Goal: Task Accomplishment & Management: Use online tool/utility

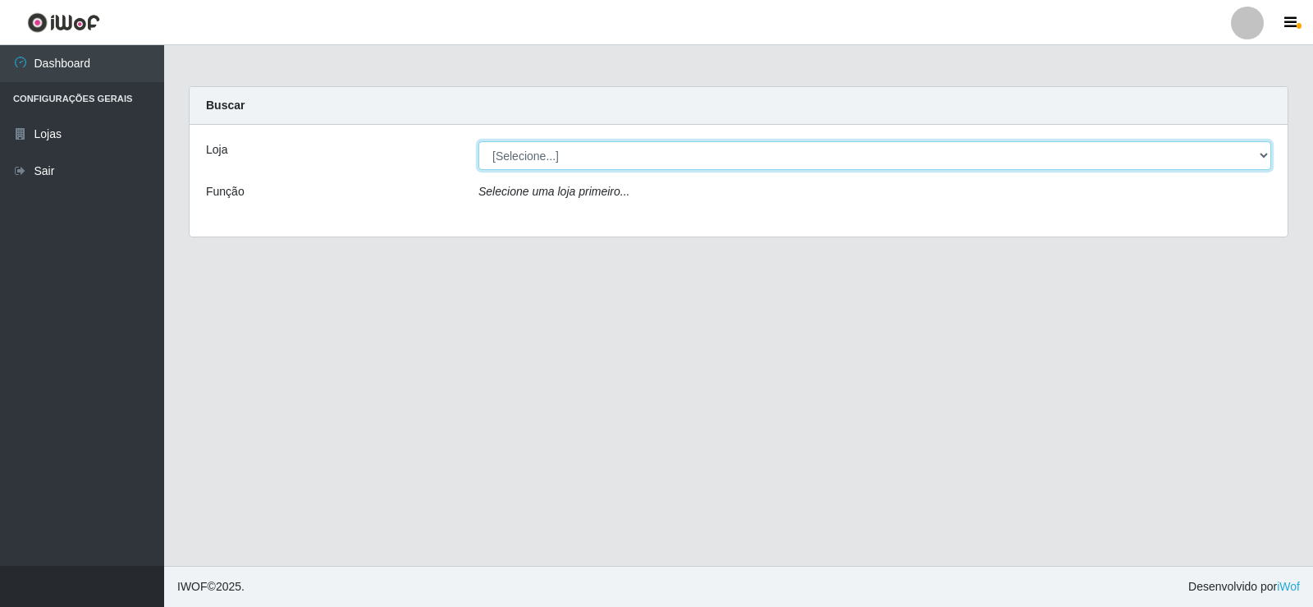
click at [547, 160] on select "[Selecione...] Rede Compras Supermercados - LOJA 2" at bounding box center [875, 155] width 793 height 29
select select "161"
click at [479, 141] on select "[Selecione...] Rede Compras Supermercados - LOJA 2" at bounding box center [875, 155] width 793 height 29
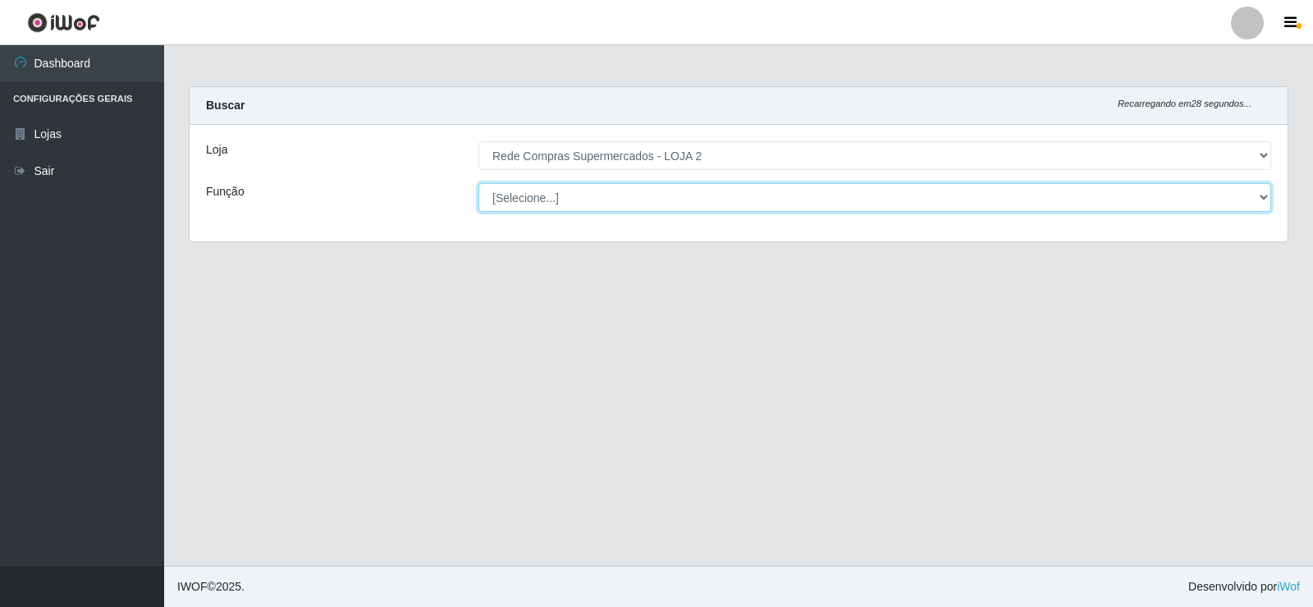
click at [719, 193] on select "[Selecione...] ASG ASG + ASG ++ Balconista Balconista + Balconista ++ Embalador…" at bounding box center [875, 197] width 793 height 29
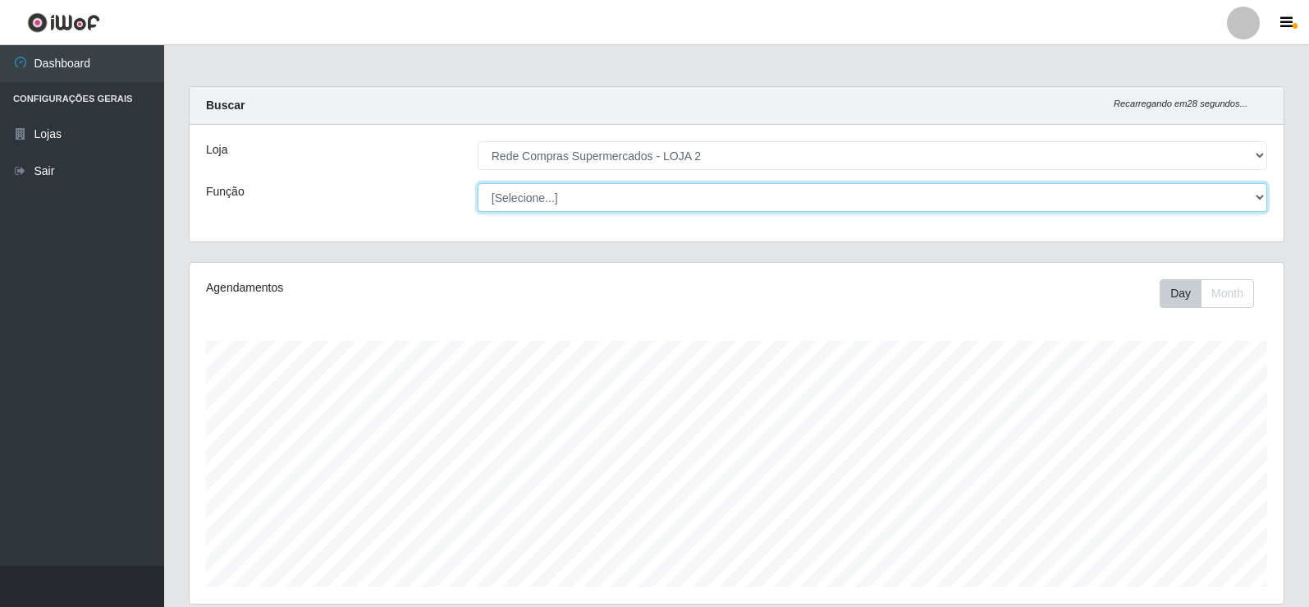
scroll to position [341, 1094]
select select "1"
click at [478, 183] on select "[Selecione...] ASG ASG + ASG ++ Balconista Balconista + Balconista ++ Embalador…" at bounding box center [873, 197] width 790 height 29
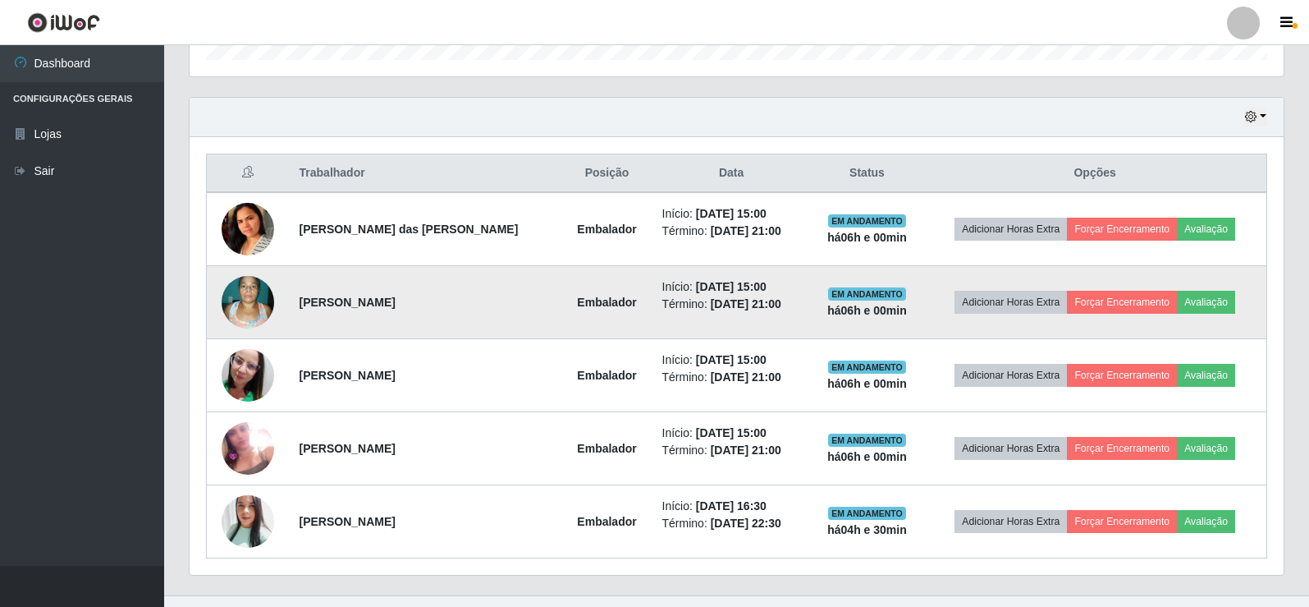
scroll to position [557, 0]
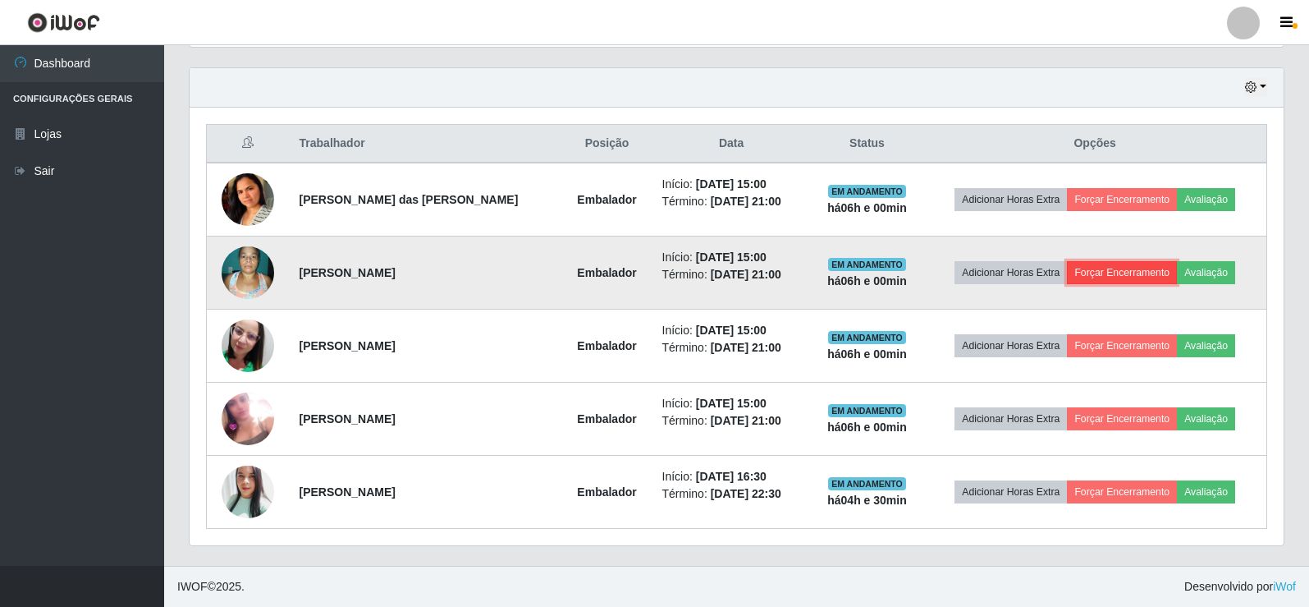
click at [1101, 271] on button "Forçar Encerramento" at bounding box center [1122, 272] width 110 height 23
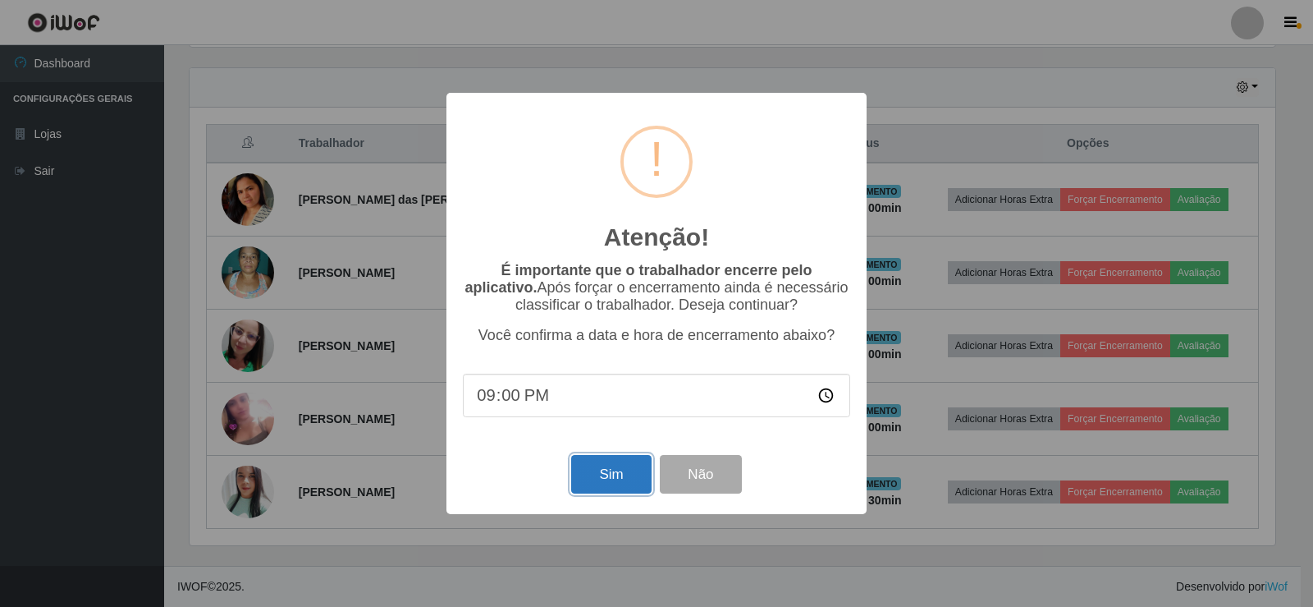
click at [592, 476] on button "Sim" at bounding box center [611, 474] width 80 height 39
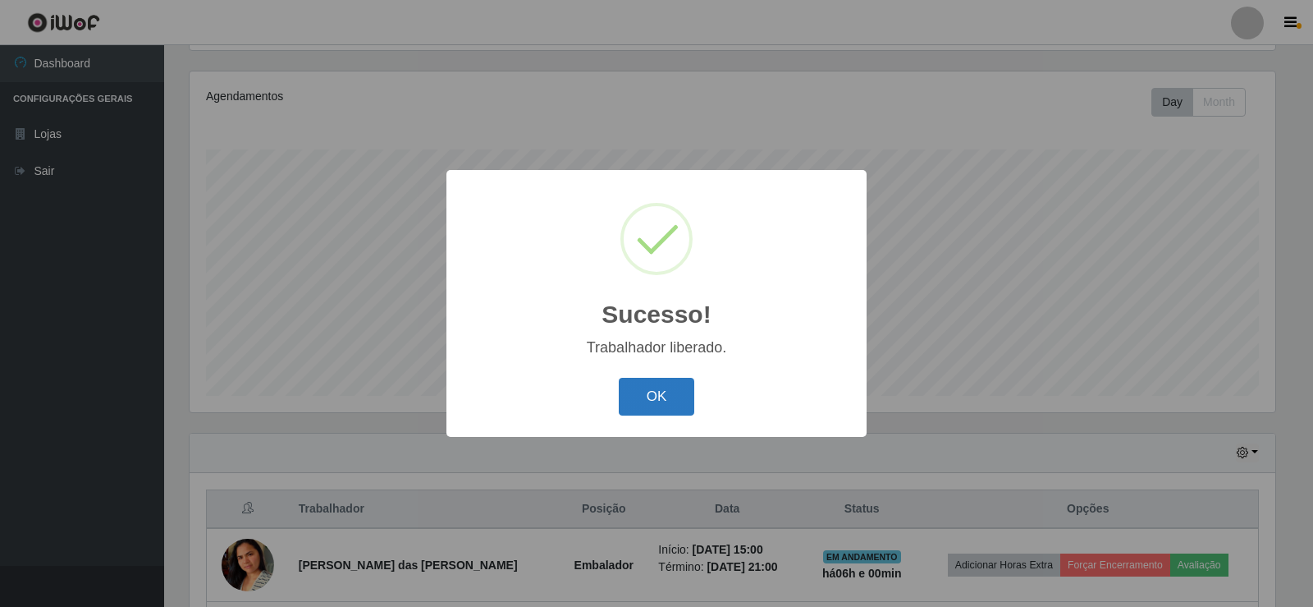
click at [652, 396] on button "OK" at bounding box center [657, 397] width 76 height 39
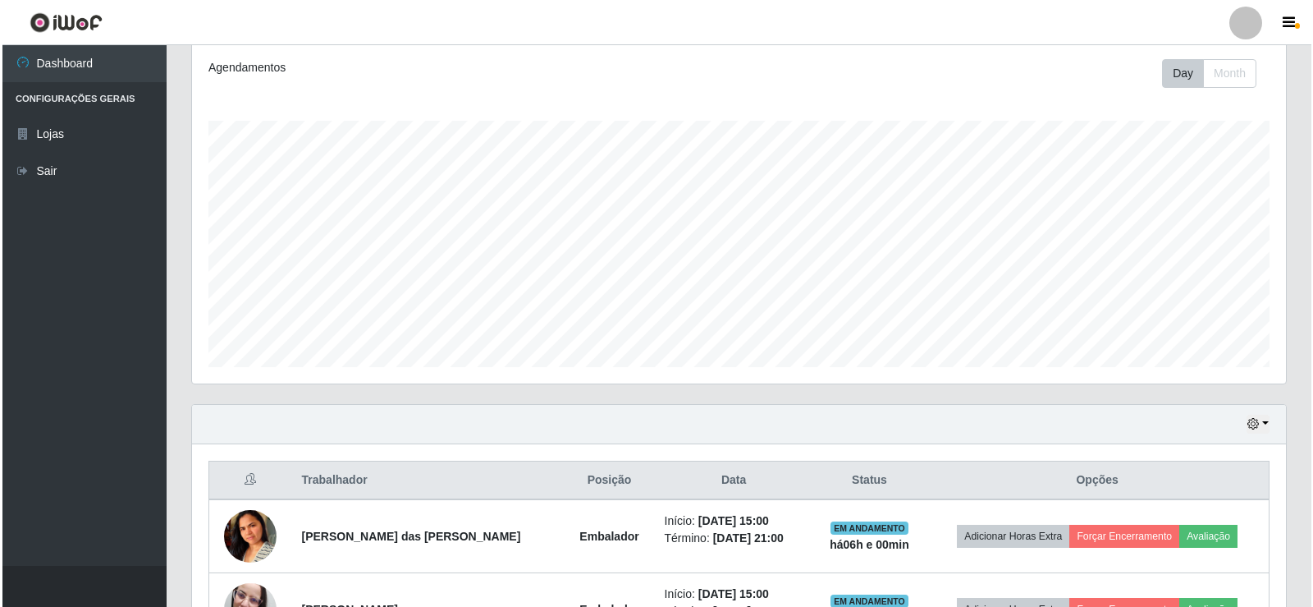
scroll to position [484, 0]
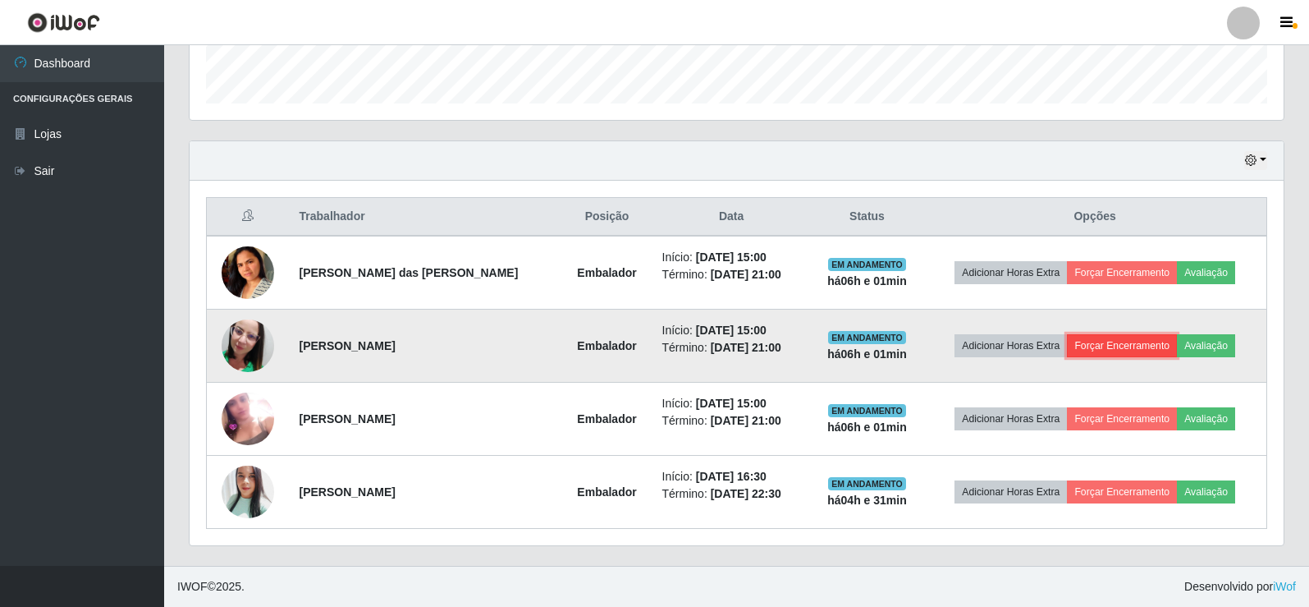
click at [1105, 341] on button "Forçar Encerramento" at bounding box center [1122, 345] width 110 height 23
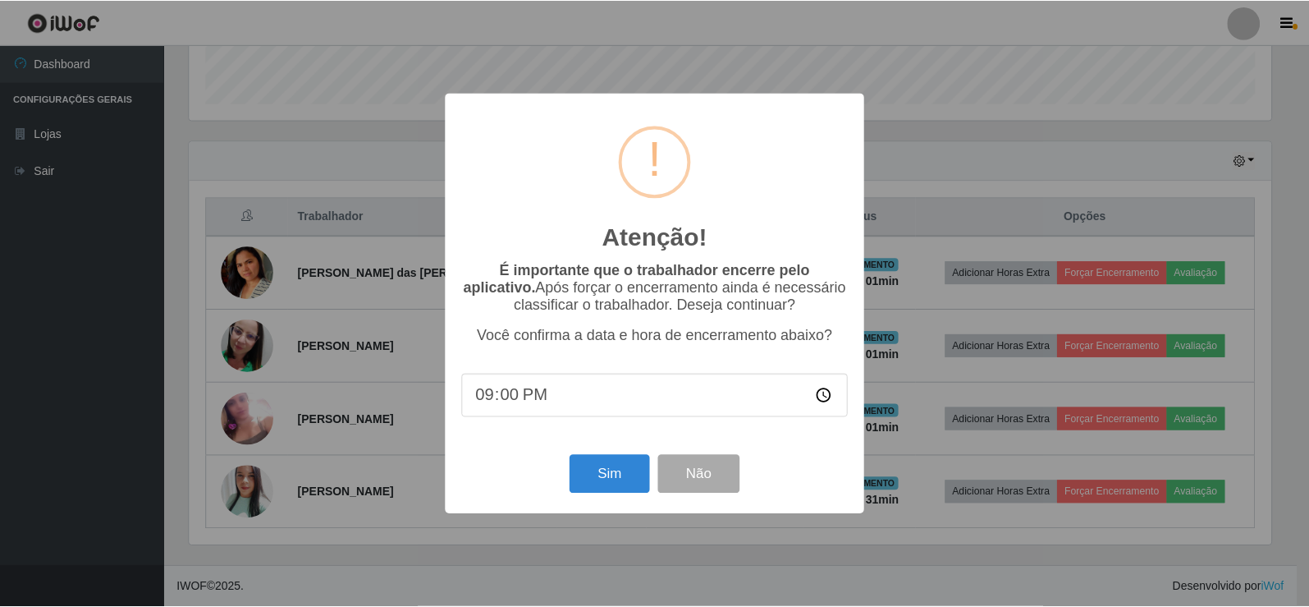
scroll to position [341, 1086]
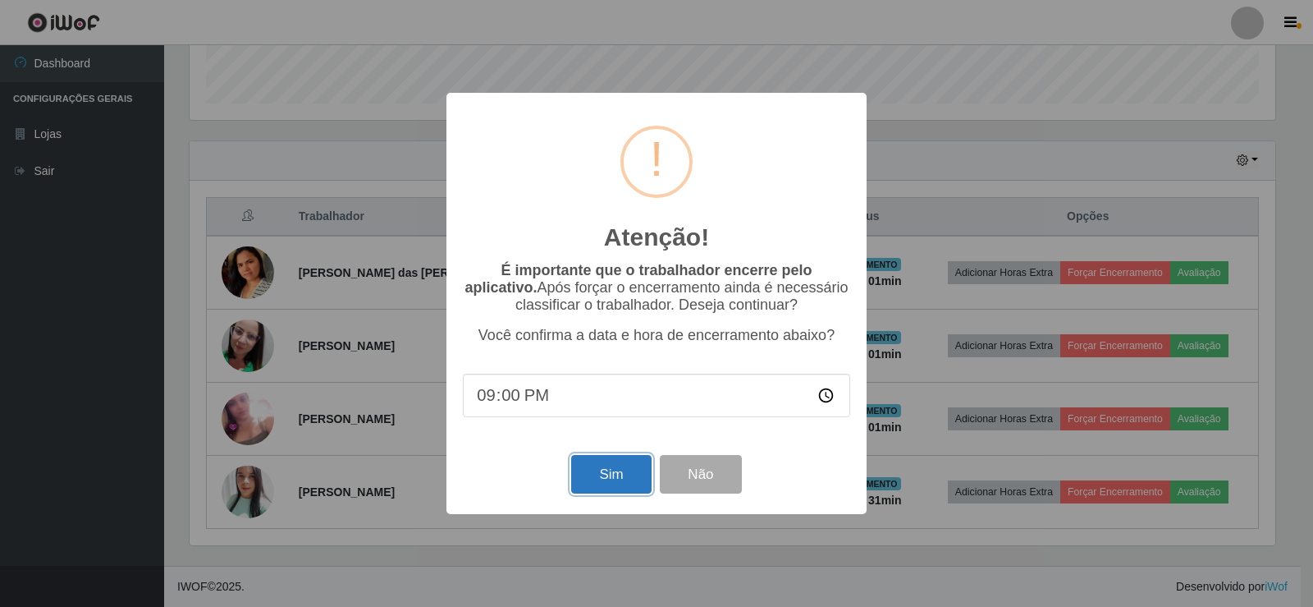
click at [589, 470] on button "Sim" at bounding box center [611, 474] width 80 height 39
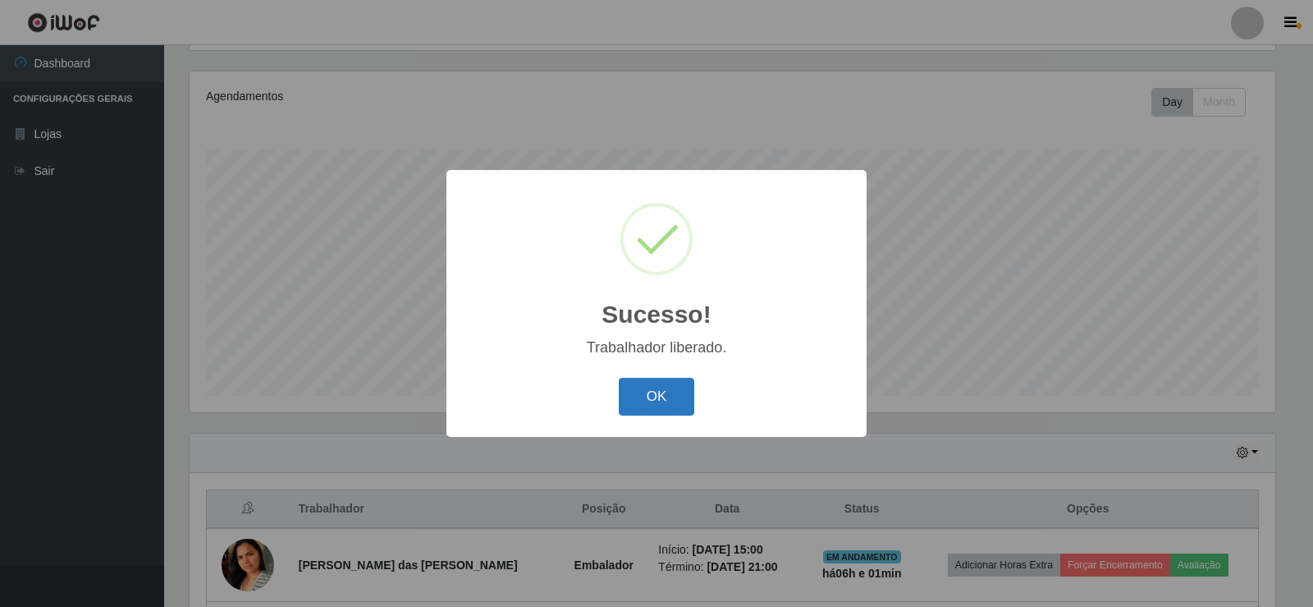
click at [656, 396] on button "OK" at bounding box center [657, 397] width 76 height 39
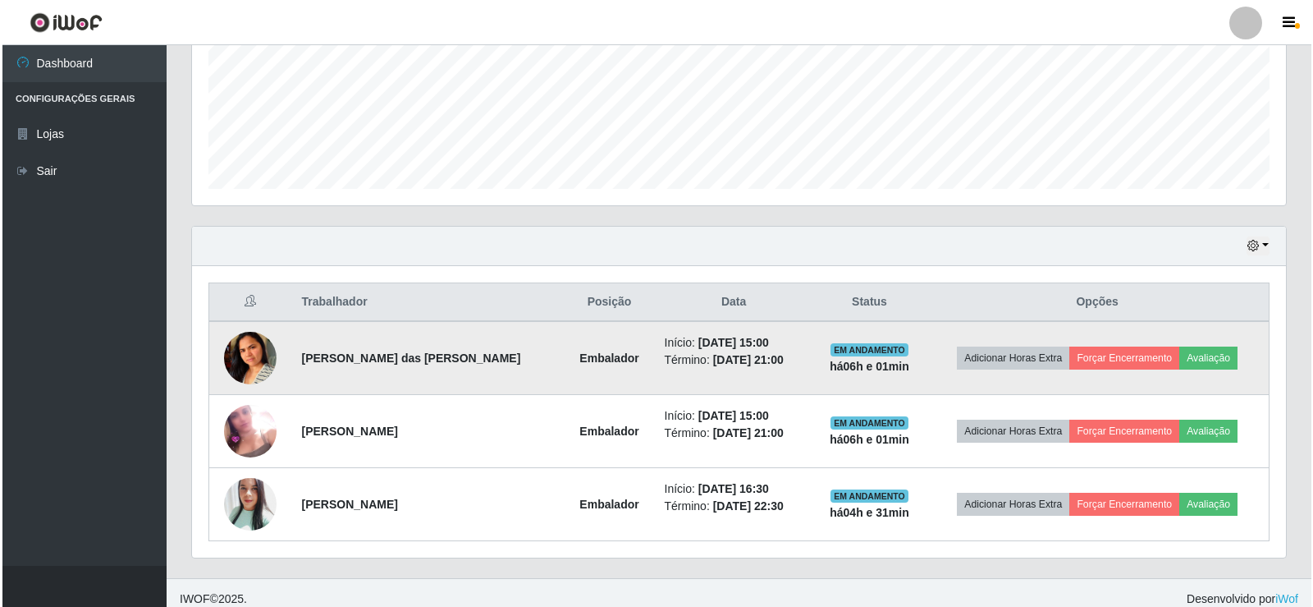
scroll to position [410, 0]
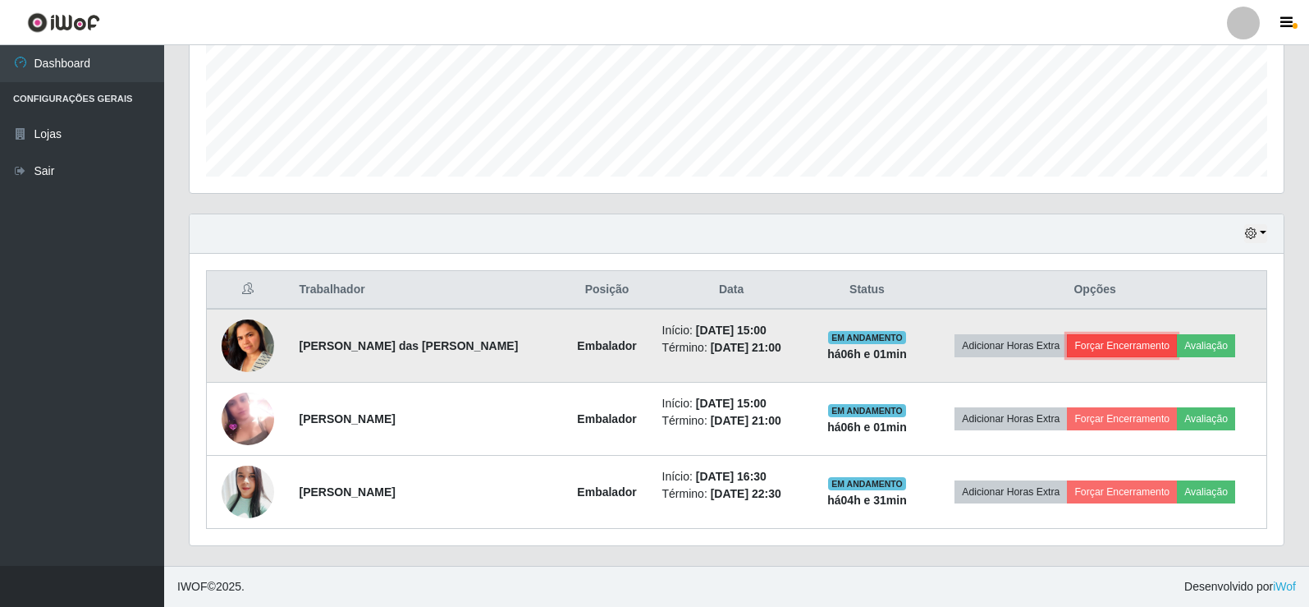
click at [1129, 346] on button "Forçar Encerramento" at bounding box center [1122, 345] width 110 height 23
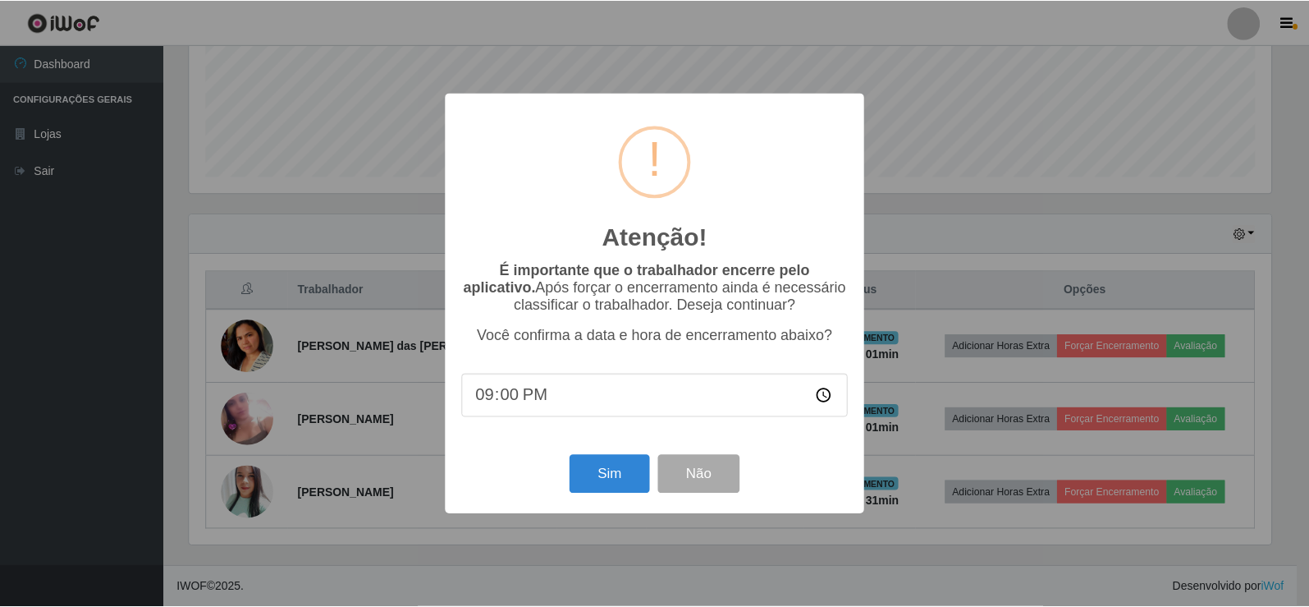
scroll to position [341, 1086]
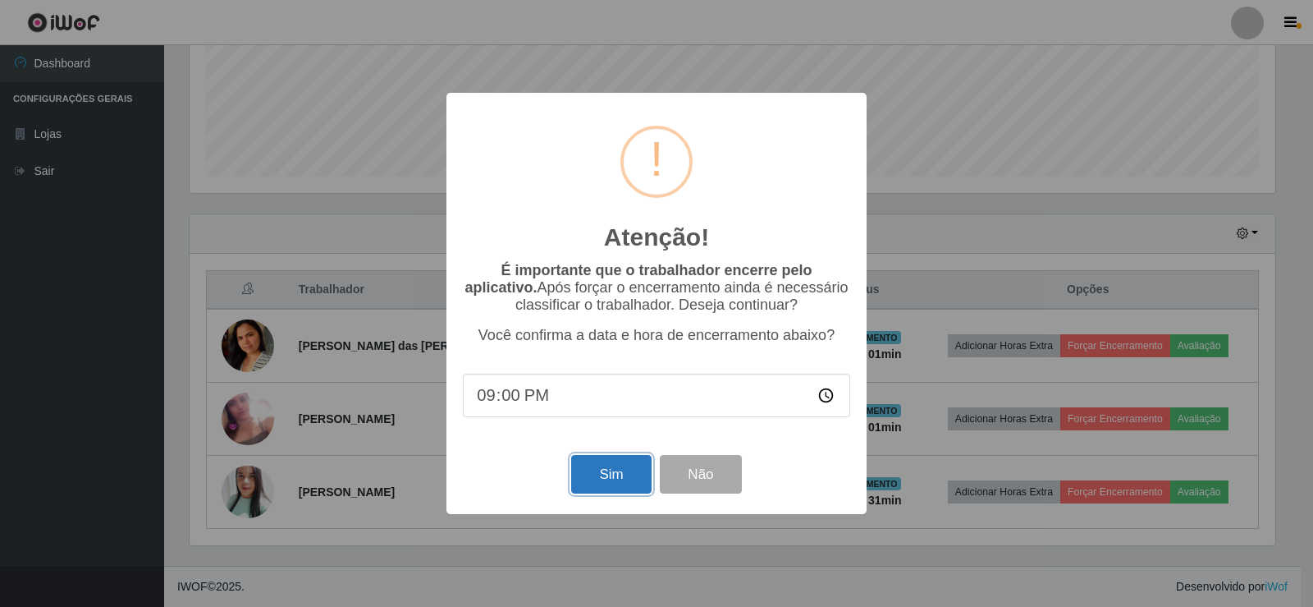
click at [616, 479] on button "Sim" at bounding box center [611, 474] width 80 height 39
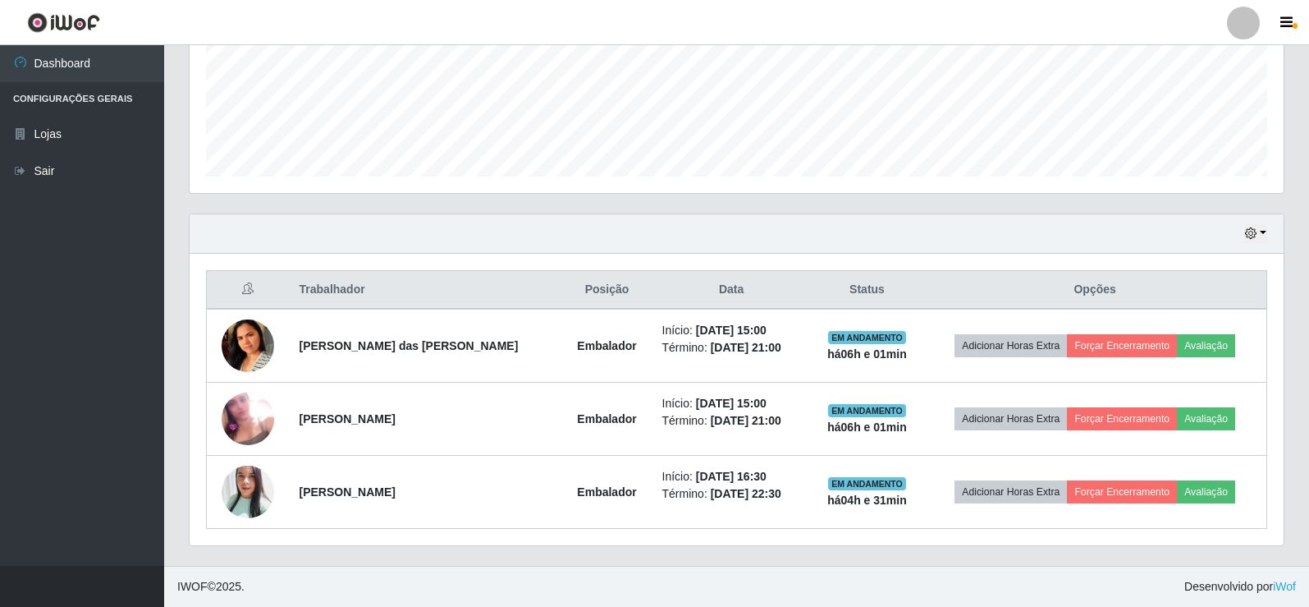
scroll to position [0, 0]
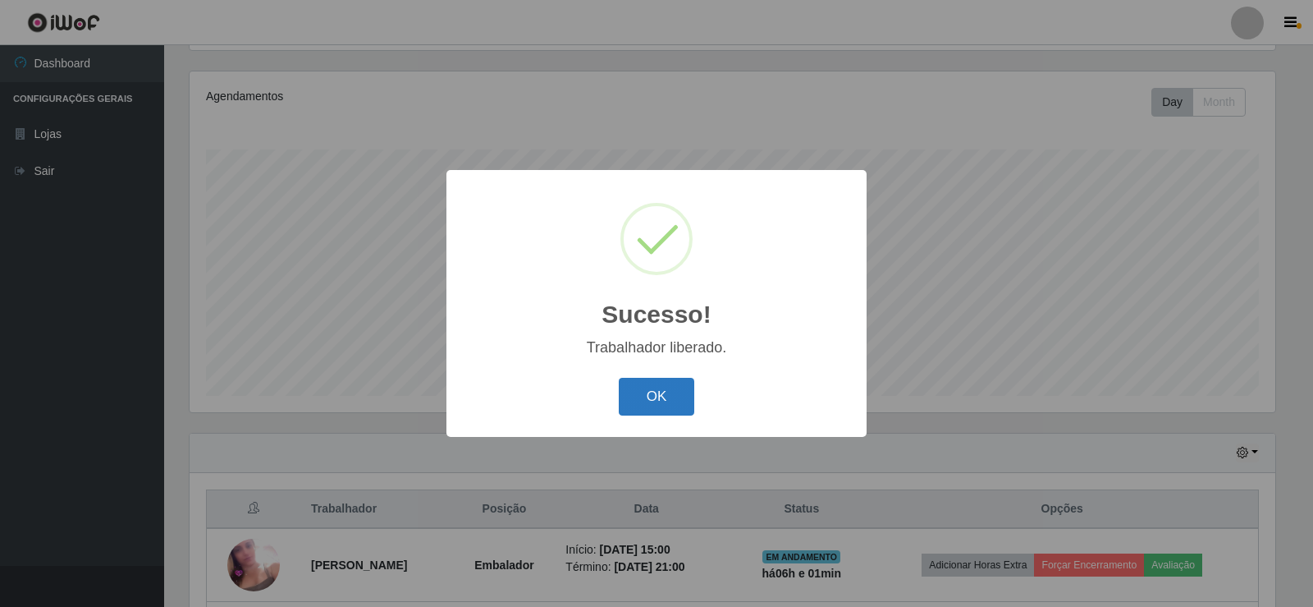
click at [669, 396] on button "OK" at bounding box center [657, 397] width 76 height 39
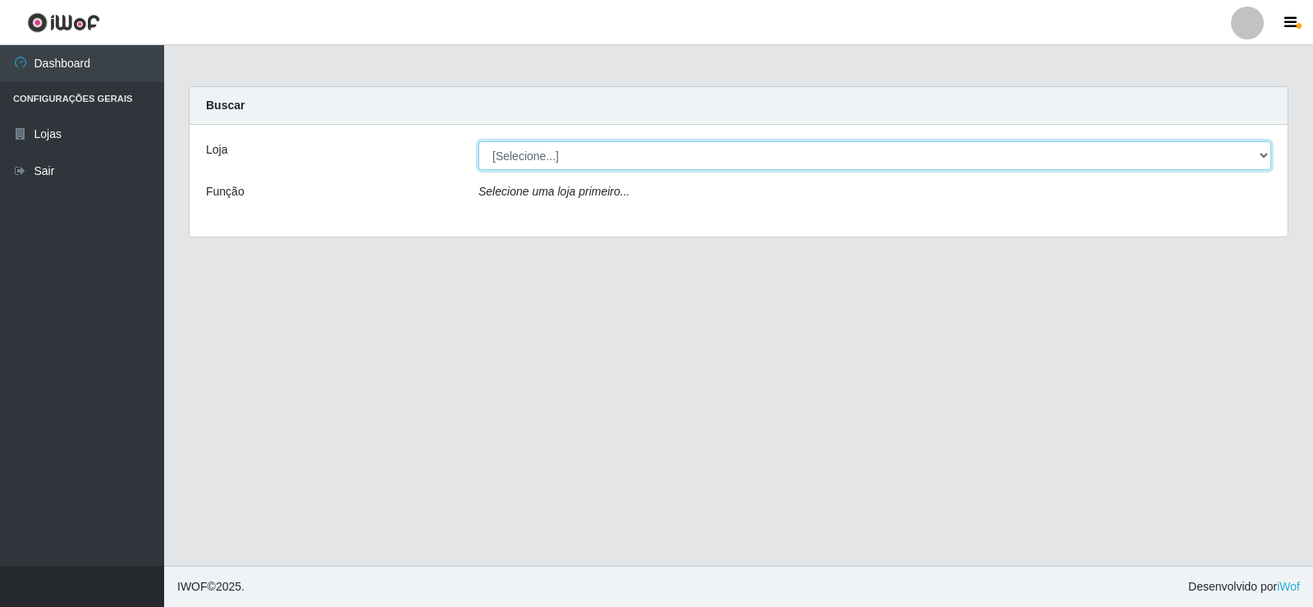
click at [631, 155] on select "[Selecione...] Rede Compras Supermercados - LOJA 2" at bounding box center [875, 155] width 793 height 29
select select "161"
click at [479, 141] on select "[Selecione...] Rede Compras Supermercados - LOJA 2" at bounding box center [875, 155] width 793 height 29
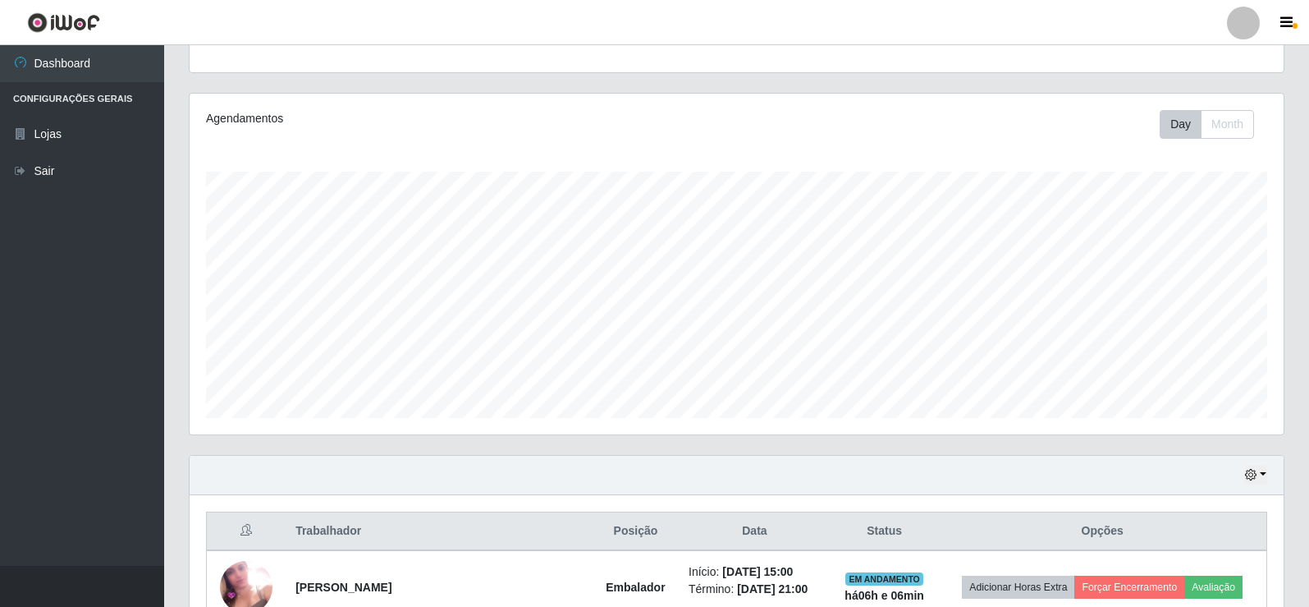
scroll to position [337, 0]
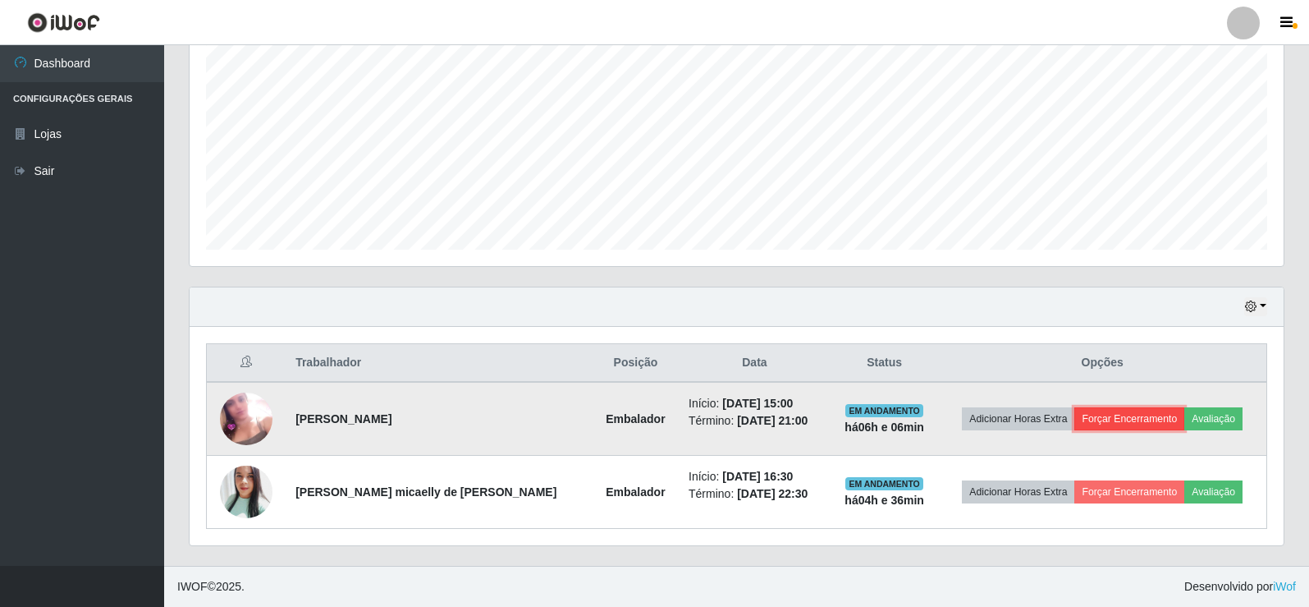
click at [1133, 419] on button "Forçar Encerramento" at bounding box center [1130, 418] width 110 height 23
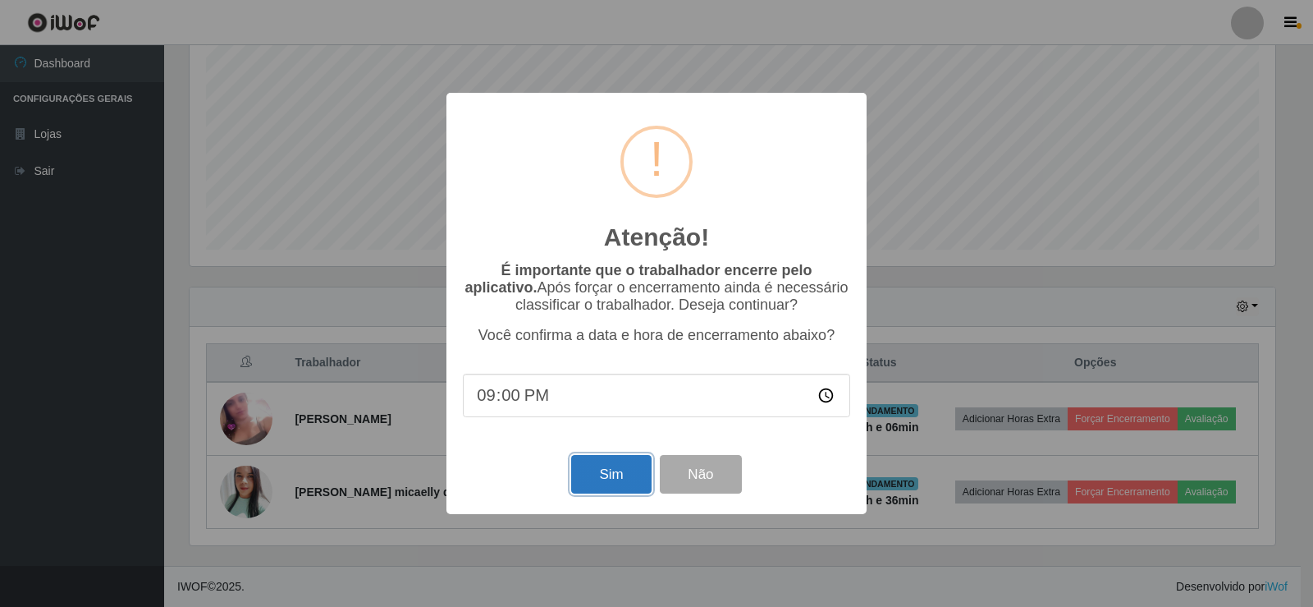
click at [610, 481] on button "Sim" at bounding box center [611, 474] width 80 height 39
